Goal: Information Seeking & Learning: Check status

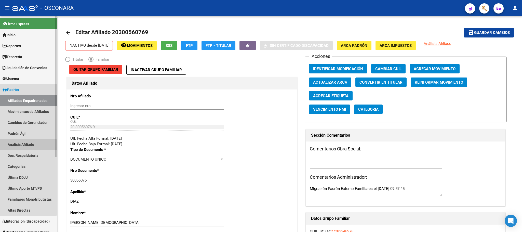
click at [25, 147] on link "Análisis Afiliado" at bounding box center [28, 144] width 57 height 11
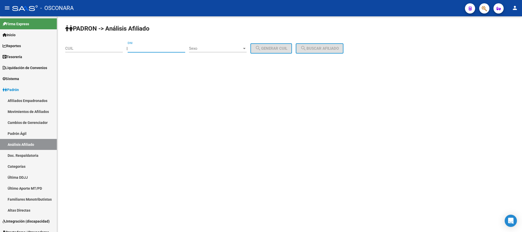
click at [141, 49] on input "DNI" at bounding box center [157, 48] width 58 height 5
type input "22156936"
click at [238, 51] on span "Sexo" at bounding box center [215, 48] width 53 height 5
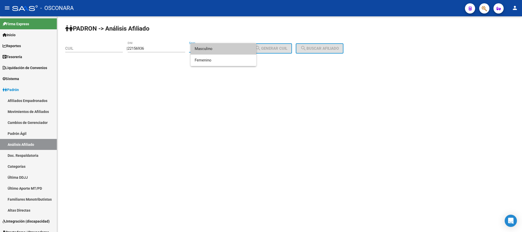
drag, startPoint x: 225, startPoint y: 49, endPoint x: 276, endPoint y: 54, distance: 51.7
click at [225, 49] on span "Masculino" at bounding box center [224, 48] width 58 height 11
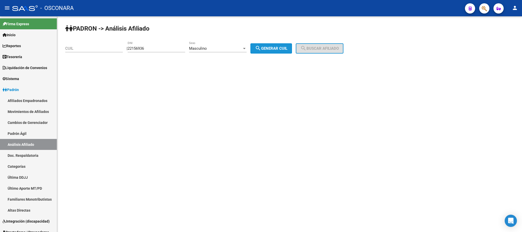
click at [284, 51] on button "search Generar CUIL" at bounding box center [271, 48] width 42 height 10
type input "23-22156936-9"
click at [326, 47] on span "search Buscar afiliado" at bounding box center [319, 48] width 38 height 5
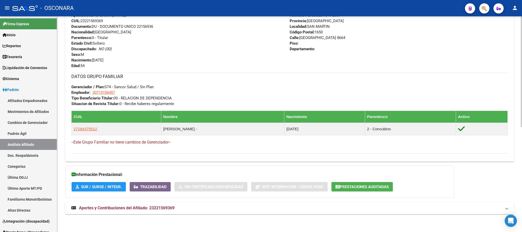
click at [178, 210] on mat-panel-title "Aportes y Contribuciones del Afiliado: 23221569369" at bounding box center [286, 208] width 430 height 6
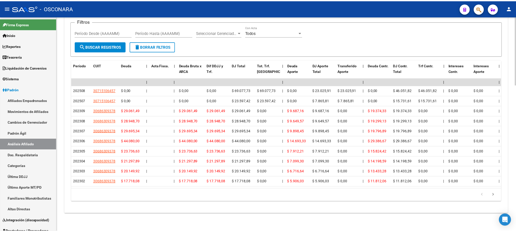
scroll to position [460, 0]
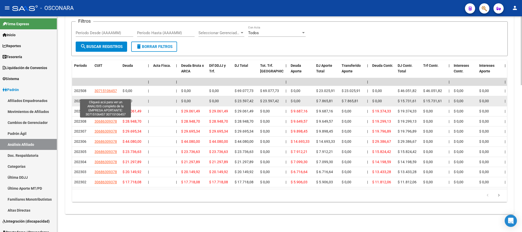
click at [107, 99] on span "30715106457" at bounding box center [106, 101] width 22 height 4
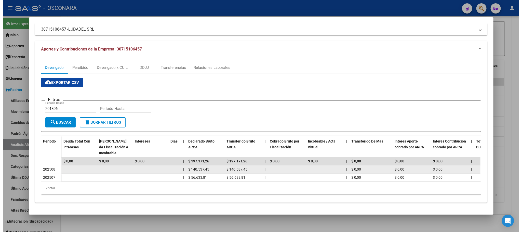
scroll to position [0, 0]
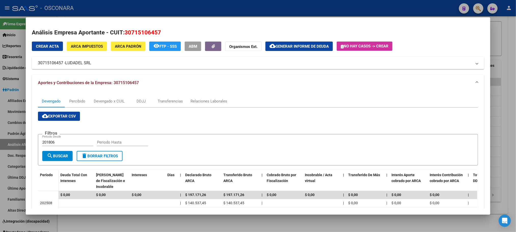
click at [360, 223] on div at bounding box center [258, 116] width 516 height 232
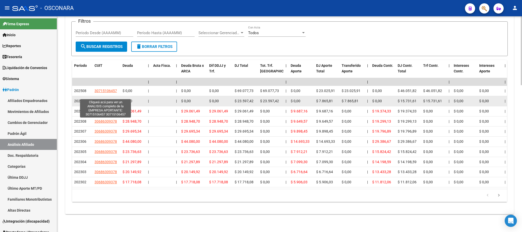
click at [111, 99] on span "30715106457" at bounding box center [106, 101] width 22 height 4
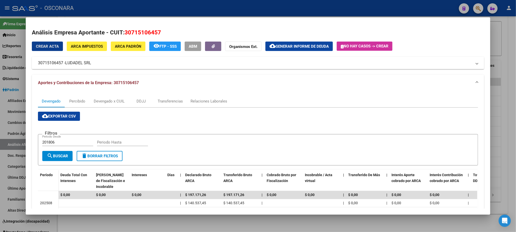
click at [129, 219] on div at bounding box center [258, 116] width 516 height 232
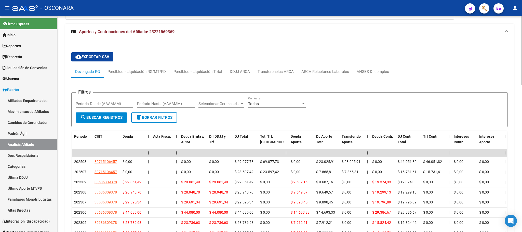
scroll to position [382, 0]
